Goal: Information Seeking & Learning: Learn about a topic

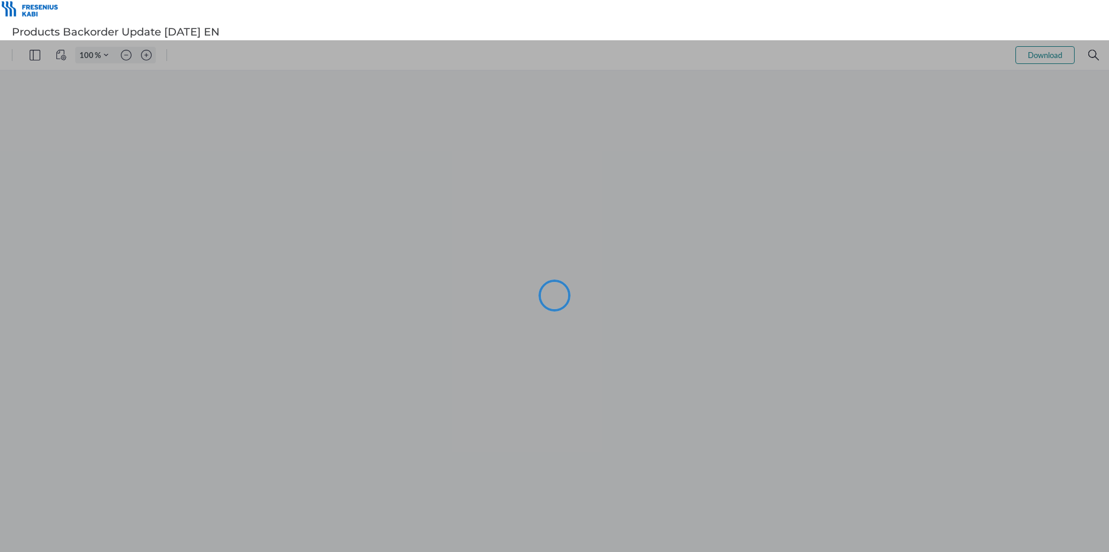
type input "102"
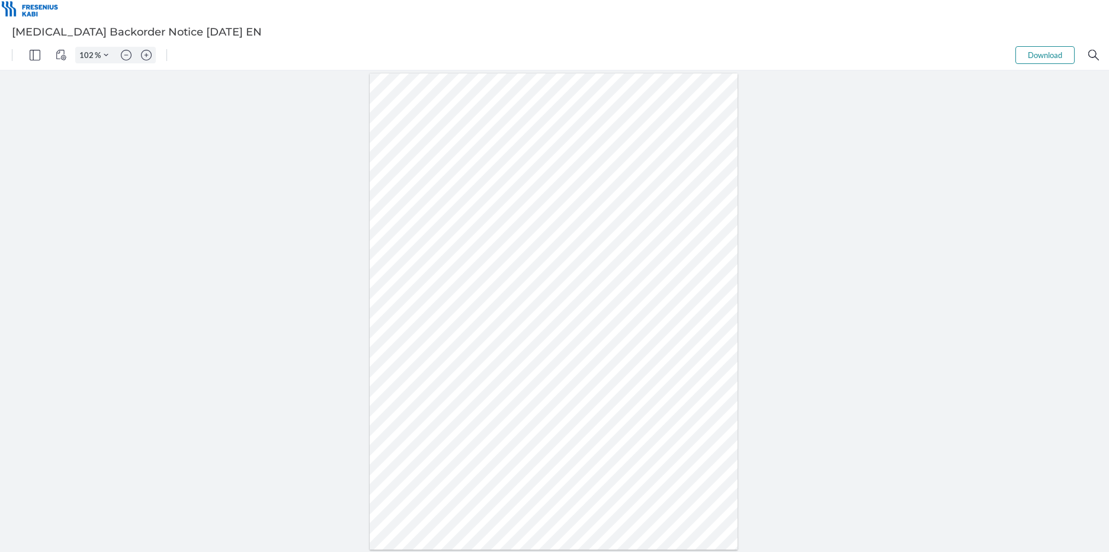
click at [470, 362] on div at bounding box center [554, 311] width 369 height 477
drag, startPoint x: 471, startPoint y: 362, endPoint x: 492, endPoint y: 360, distance: 22.0
click at [492, 360] on div at bounding box center [554, 311] width 369 height 477
click at [526, 328] on div at bounding box center [554, 311] width 369 height 477
